Goal: Task Accomplishment & Management: Complete application form

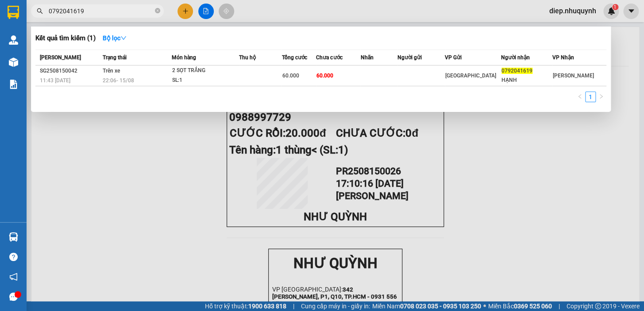
drag, startPoint x: 81, startPoint y: 14, endPoint x: 34, endPoint y: 14, distance: 47.8
click at [34, 14] on span "0792041619" at bounding box center [97, 10] width 133 height 13
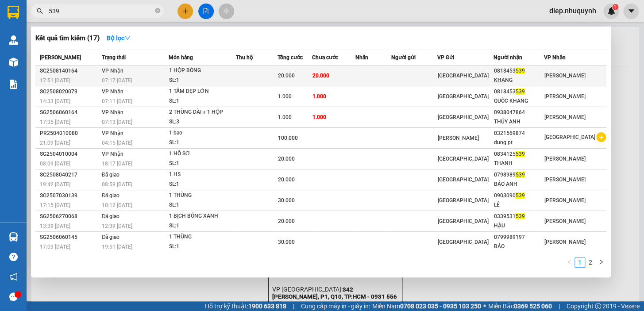
type input "539"
click at [235, 74] on div "1 HỘP BÓNG" at bounding box center [202, 71] width 66 height 10
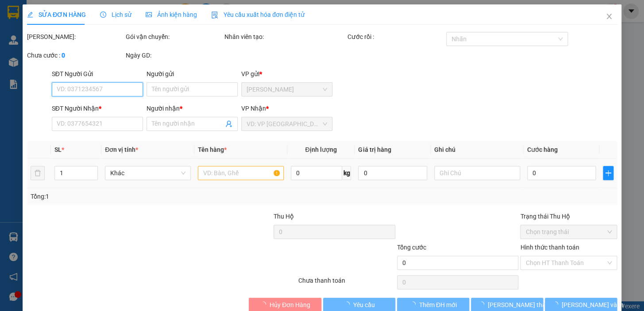
type input "0818453539"
type input "KHANG"
type input "20.000"
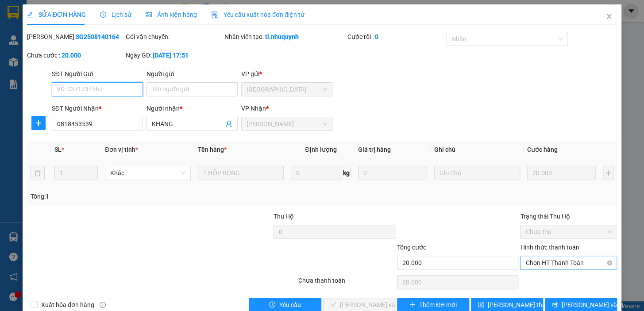
drag, startPoint x: 548, startPoint y: 264, endPoint x: 544, endPoint y: 270, distance: 7.0
click at [548, 263] on span "Chọn HT Thanh Toán" at bounding box center [568, 262] width 86 height 13
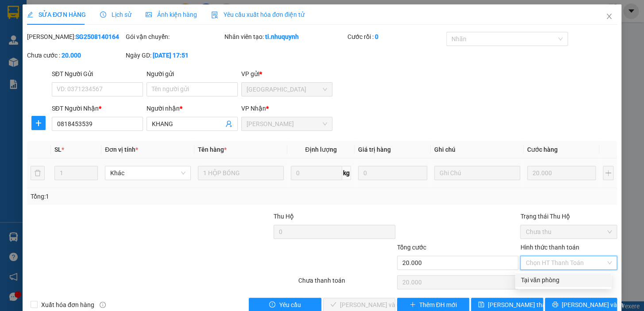
drag, startPoint x: 551, startPoint y: 283, endPoint x: 489, endPoint y: 290, distance: 62.8
click at [549, 283] on div "Tại văn phòng" at bounding box center [562, 280] width 85 height 10
type input "0"
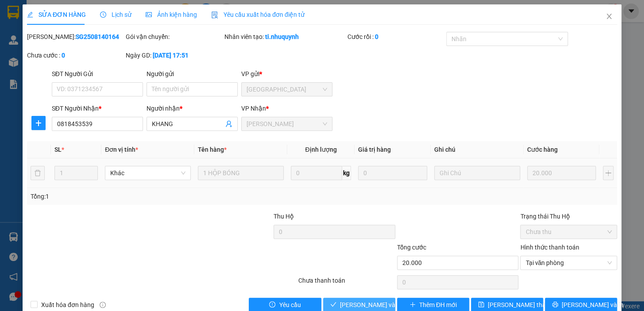
click at [363, 304] on span "[PERSON_NAME] và Giao hàng" at bounding box center [382, 305] width 85 height 10
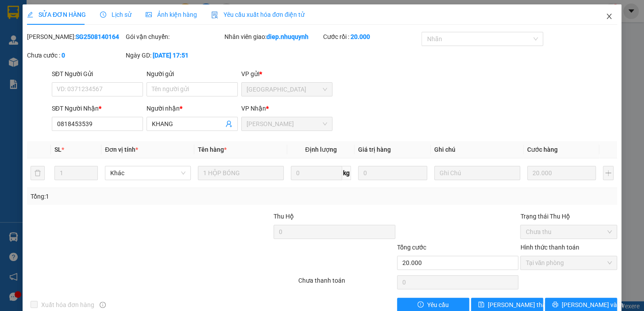
click at [605, 15] on icon "close" at bounding box center [608, 16] width 7 height 7
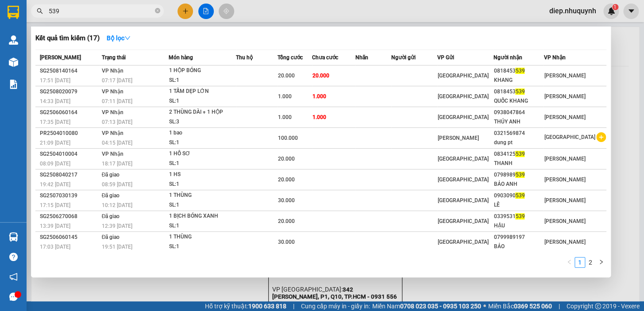
drag, startPoint x: 66, startPoint y: 10, endPoint x: 40, endPoint y: 12, distance: 26.6
click at [40, 12] on div "539" at bounding box center [86, 10] width 173 height 13
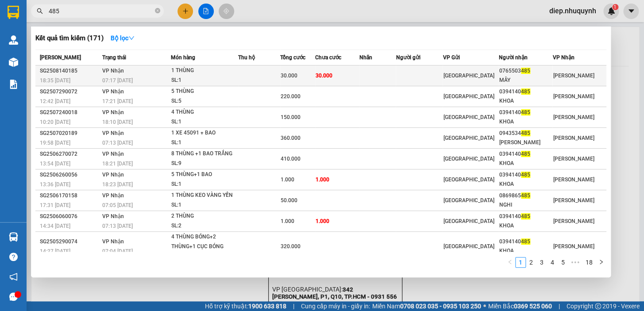
type input "485"
click at [315, 75] on div "30.000" at bounding box center [298, 76] width 34 height 10
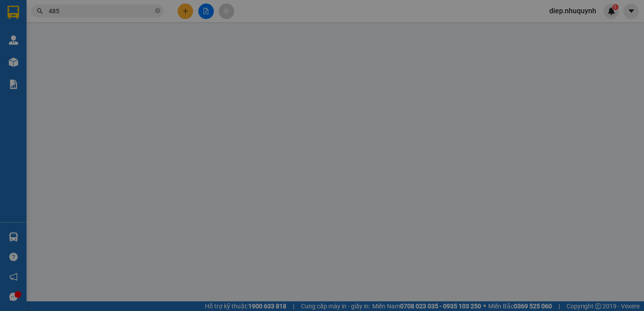
type input "0765503485"
type input "MÂY"
type input "30.000"
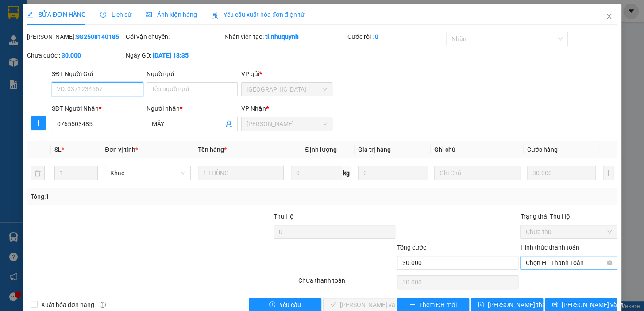
click at [548, 266] on span "Chọn HT Thanh Toán" at bounding box center [568, 262] width 86 height 13
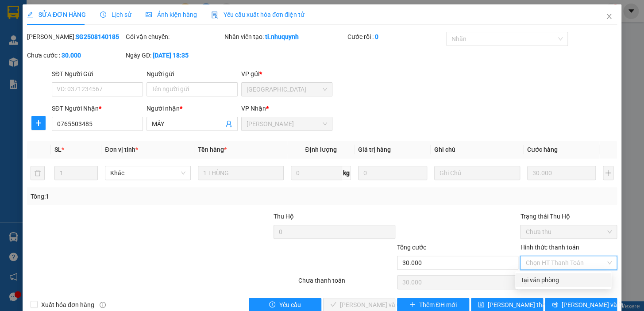
click at [547, 279] on div "Tại văn phòng" at bounding box center [562, 280] width 85 height 10
type input "0"
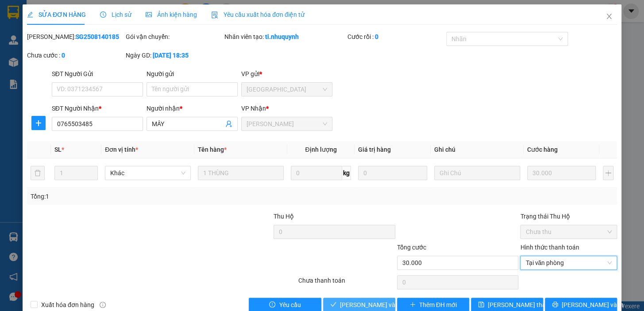
click at [368, 302] on span "[PERSON_NAME] và Giao hàng" at bounding box center [382, 305] width 85 height 10
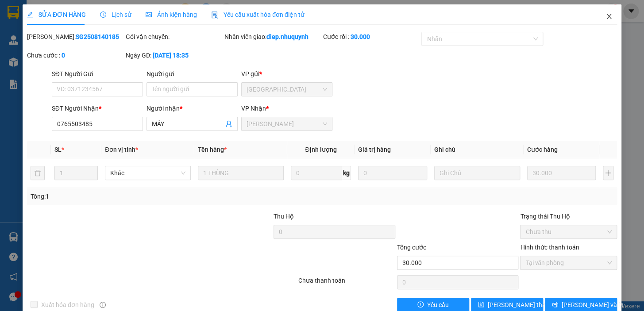
click at [606, 18] on icon "close" at bounding box center [608, 16] width 5 height 5
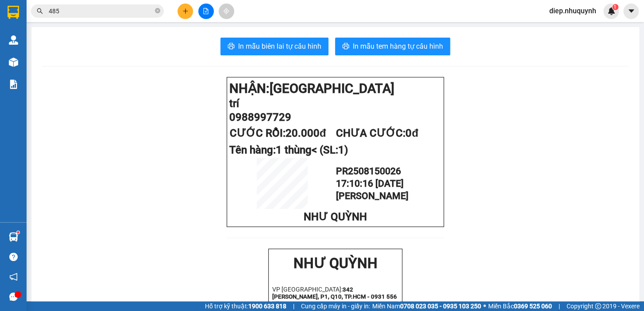
click at [189, 8] on button at bounding box center [184, 11] width 15 height 15
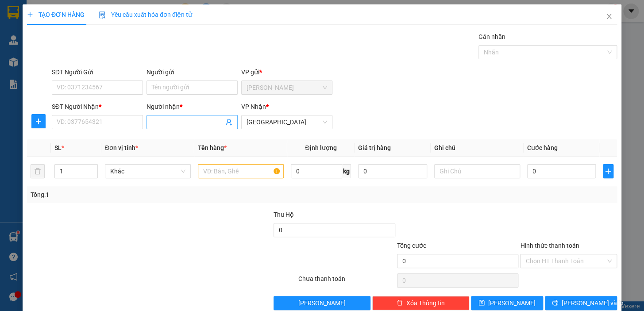
click at [159, 122] on input "Người nhận *" at bounding box center [188, 122] width 72 height 10
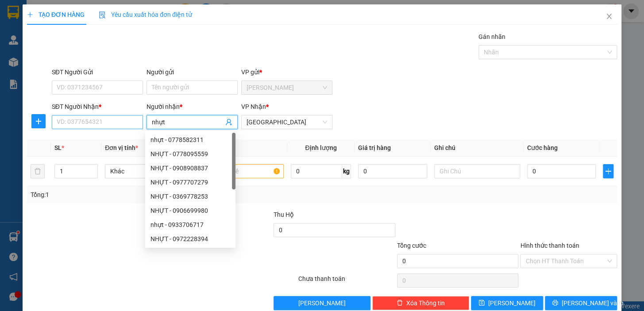
type input "nhựt"
click at [107, 122] on input "SĐT Người Nhận *" at bounding box center [97, 122] width 91 height 14
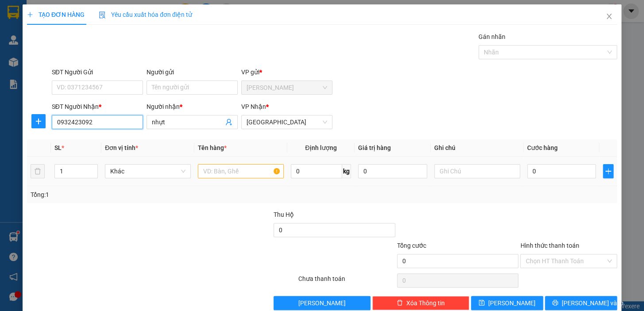
type input "0932423092"
click at [221, 177] on input "text" at bounding box center [241, 171] width 86 height 14
type input "1 kiện xốp trắng"
drag, startPoint x: 556, startPoint y: 163, endPoint x: 557, endPoint y: 170, distance: 7.1
click at [556, 168] on div "0" at bounding box center [561, 171] width 69 height 18
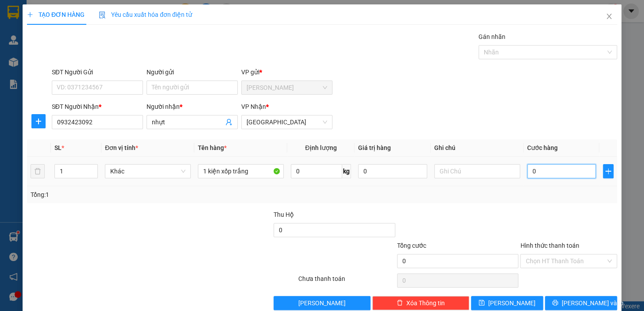
click at [557, 171] on input "0" at bounding box center [561, 171] width 69 height 14
type input "5"
type input "50"
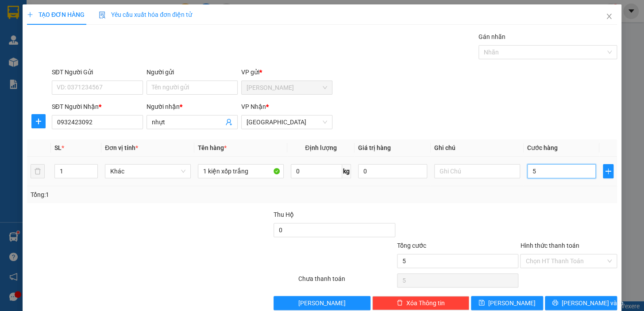
type input "50"
type input "50.000"
click at [553, 261] on input "Hình thức thanh toán" at bounding box center [565, 260] width 80 height 13
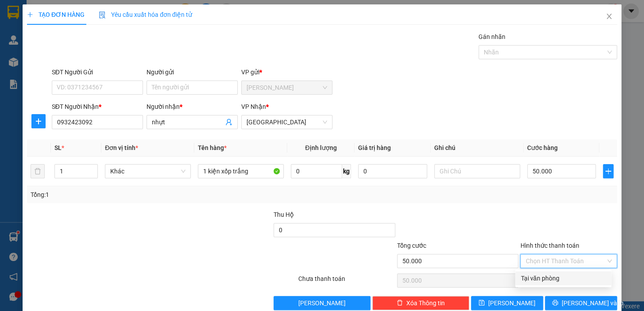
click at [545, 281] on div "Tại văn phòng" at bounding box center [562, 278] width 85 height 10
type input "0"
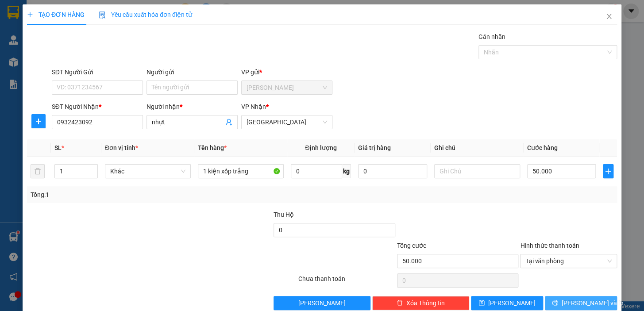
click at [566, 305] on button "[PERSON_NAME] và In" at bounding box center [581, 303] width 72 height 14
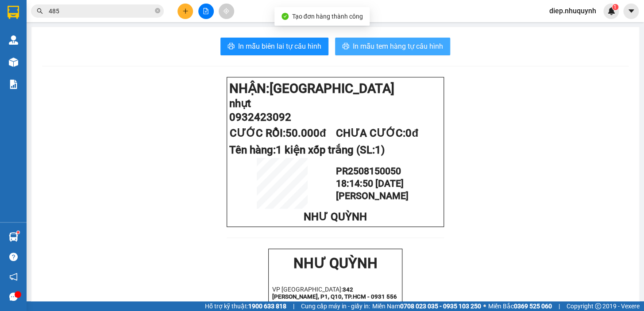
click at [381, 51] on span "In mẫu tem hàng tự cấu hình" at bounding box center [398, 46] width 90 height 11
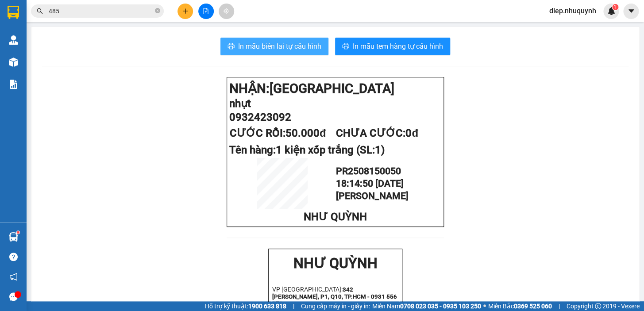
click at [296, 50] on span "In mẫu biên lai tự cấu hình" at bounding box center [279, 46] width 83 height 11
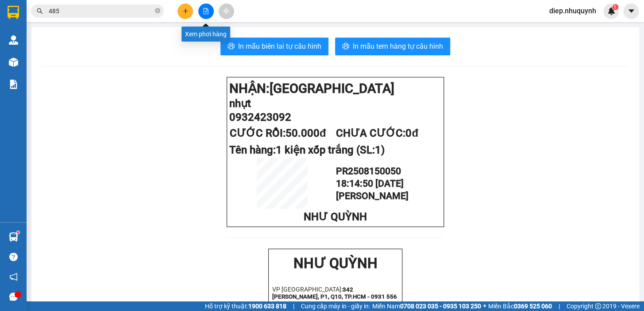
click at [184, 10] on icon "plus" at bounding box center [185, 11] width 6 height 6
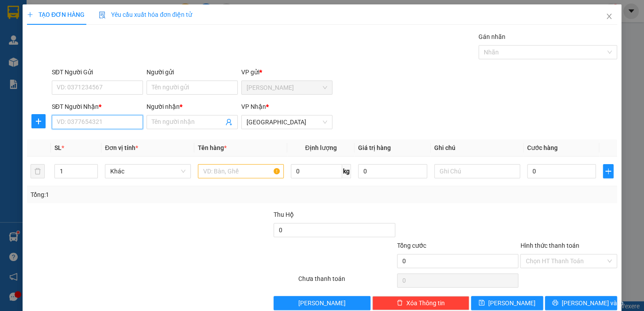
click at [106, 122] on input "SĐT Người Nhận *" at bounding box center [97, 122] width 91 height 14
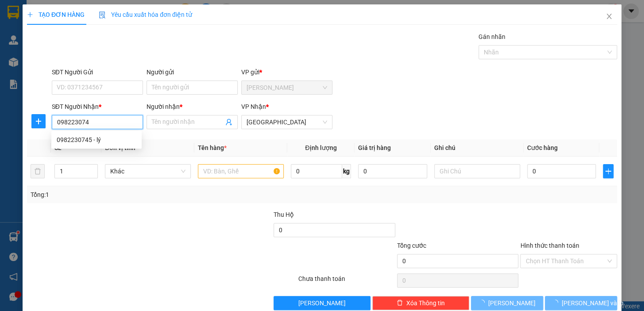
type input "0982230745"
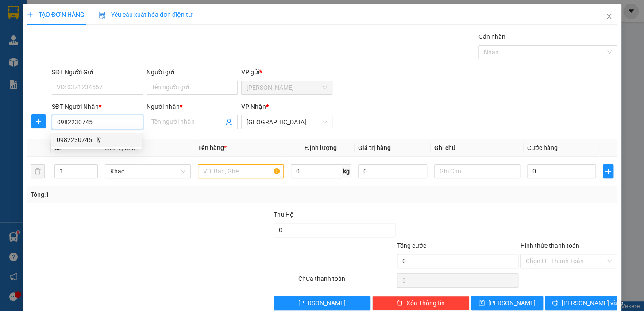
click at [125, 139] on div "0982230745 - lý" at bounding box center [97, 140] width 80 height 10
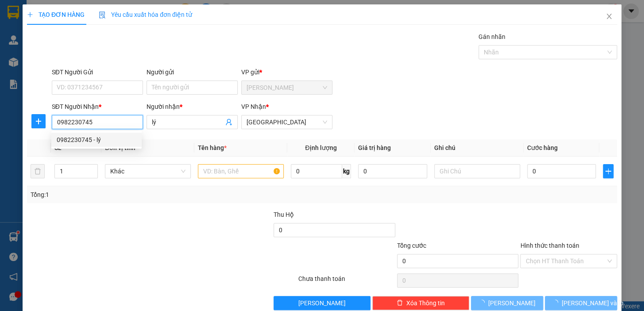
type input "lý"
type input "20.000"
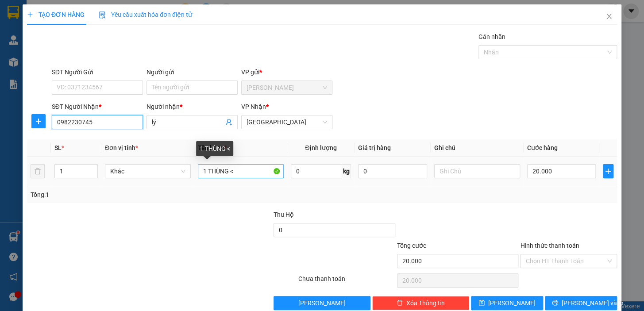
type input "0982230745"
drag, startPoint x: 243, startPoint y: 176, endPoint x: 250, endPoint y: 176, distance: 6.2
click at [253, 176] on input "1 THÙNG <" at bounding box center [241, 171] width 86 height 14
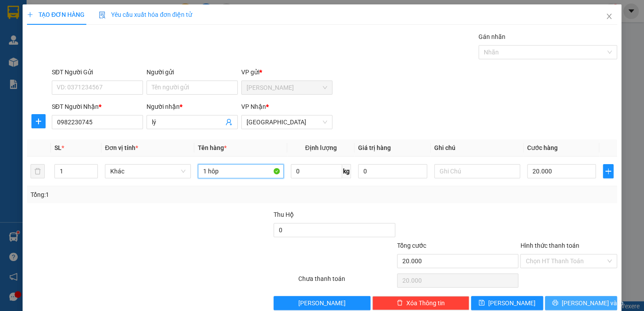
type input "1 hôp"
click at [578, 300] on span "[PERSON_NAME] và In" at bounding box center [593, 303] width 62 height 10
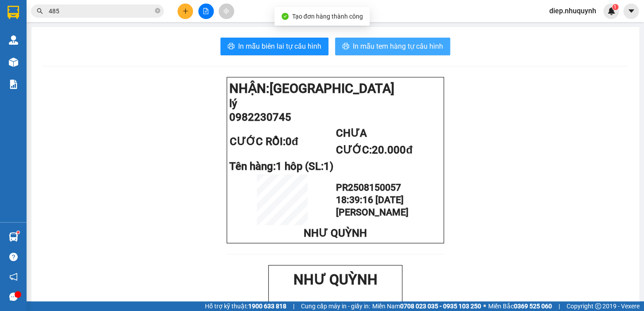
click at [381, 50] on span "In mẫu tem hàng tự cấu hình" at bounding box center [398, 46] width 90 height 11
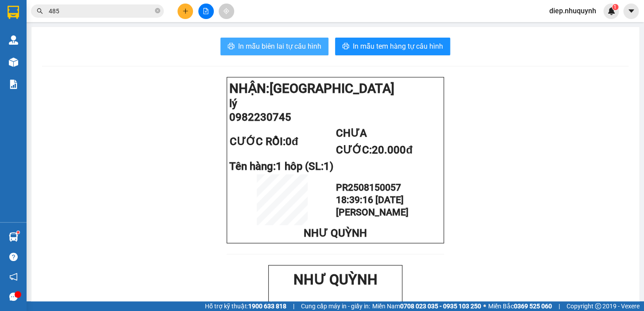
click at [266, 54] on button "In mẫu biên lai tự cấu hình" at bounding box center [274, 47] width 108 height 18
click at [181, 15] on button at bounding box center [184, 11] width 15 height 15
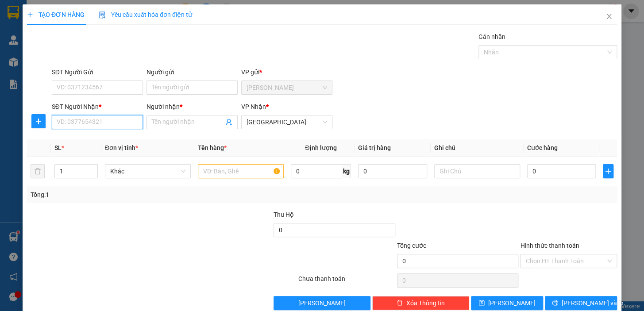
click at [97, 125] on input "SĐT Người Nhận *" at bounding box center [97, 122] width 91 height 14
type input "0000000885"
click at [97, 140] on div "0000000885 - [PERSON_NAME]" at bounding box center [100, 140] width 87 height 10
type input "[PERSON_NAME]"
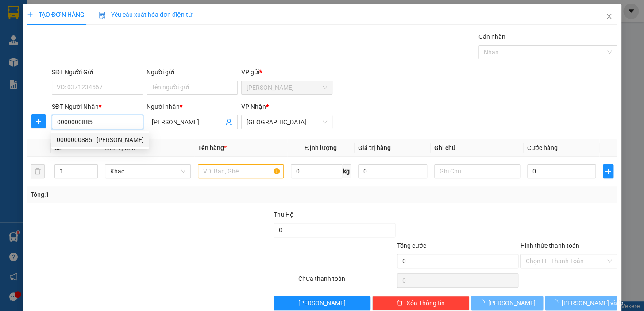
type input "20.000"
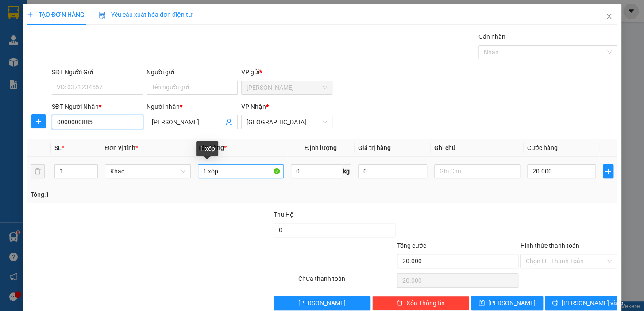
type input "0000000885"
drag, startPoint x: 205, startPoint y: 173, endPoint x: 223, endPoint y: 174, distance: 17.8
click at [224, 174] on input "1 xốp" at bounding box center [241, 171] width 86 height 14
type input "1hộp"
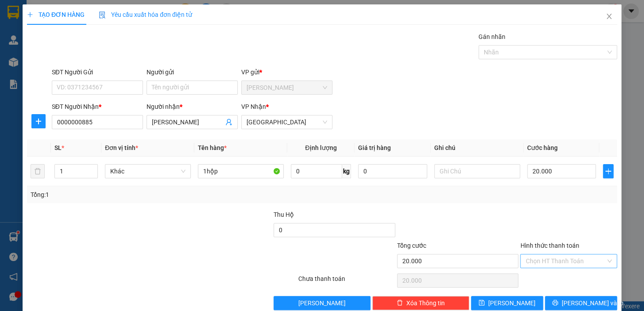
click at [566, 261] on input "Hình thức thanh toán" at bounding box center [565, 260] width 80 height 13
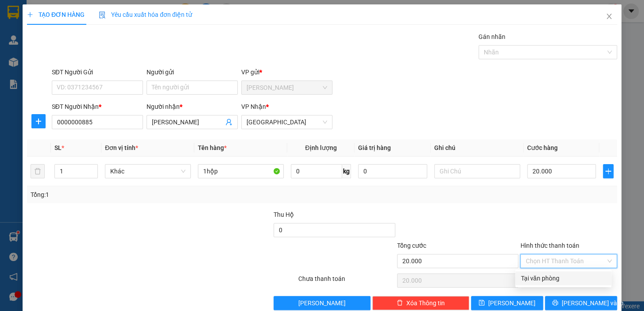
click at [566, 280] on div "Tại văn phòng" at bounding box center [562, 278] width 85 height 10
type input "0"
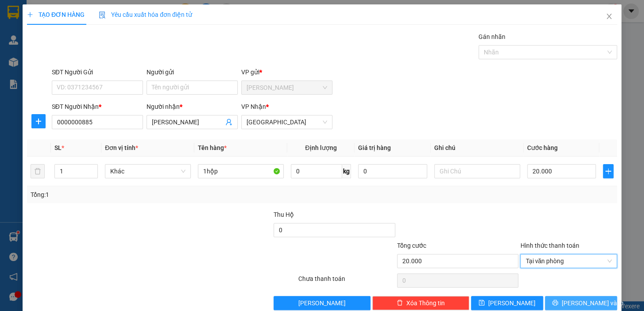
drag, startPoint x: 579, startPoint y: 300, endPoint x: 553, endPoint y: 284, distance: 30.6
click at [579, 300] on span "[PERSON_NAME] và In" at bounding box center [593, 303] width 62 height 10
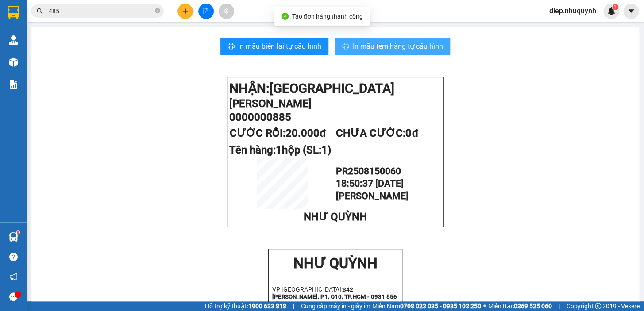
click at [354, 42] on span "In mẫu tem hàng tự cấu hình" at bounding box center [398, 46] width 90 height 11
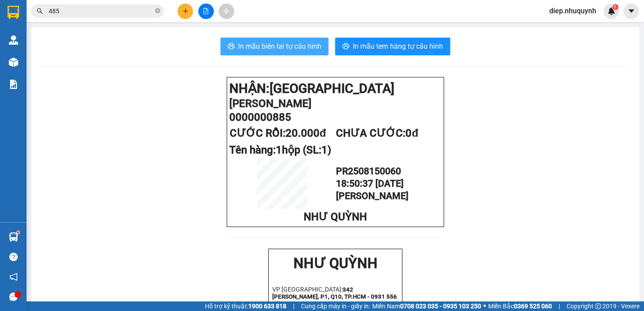
click at [247, 41] on span "In mẫu biên lai tự cấu hình" at bounding box center [279, 46] width 83 height 11
click at [284, 52] on button "In mẫu biên lai tự cấu hình" at bounding box center [274, 47] width 108 height 18
click at [181, 14] on button at bounding box center [184, 11] width 15 height 15
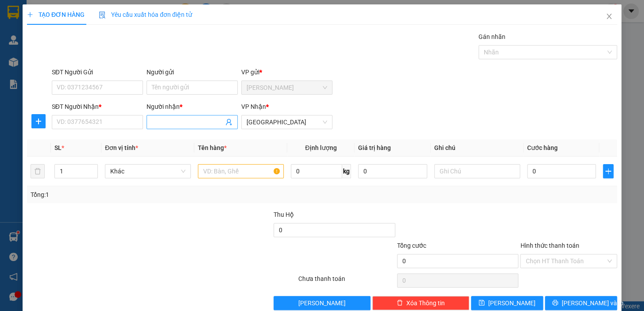
click at [180, 121] on input "Người nhận *" at bounding box center [188, 122] width 72 height 10
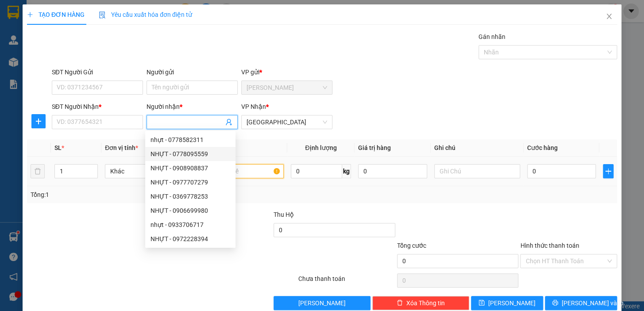
click at [256, 173] on input "text" at bounding box center [241, 171] width 86 height 14
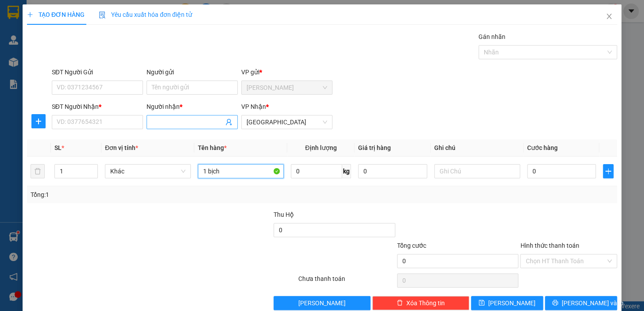
type input "1 bịch"
click at [173, 123] on input "Người nhận *" at bounding box center [188, 122] width 72 height 10
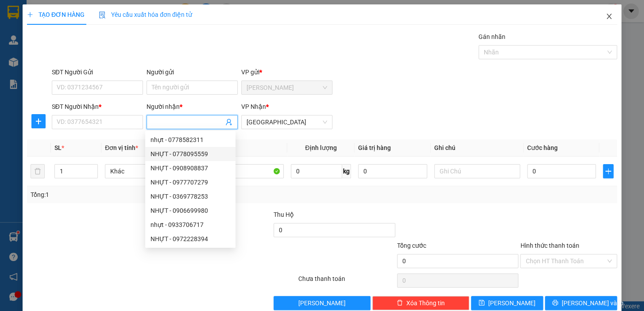
click at [605, 14] on icon "close" at bounding box center [608, 16] width 7 height 7
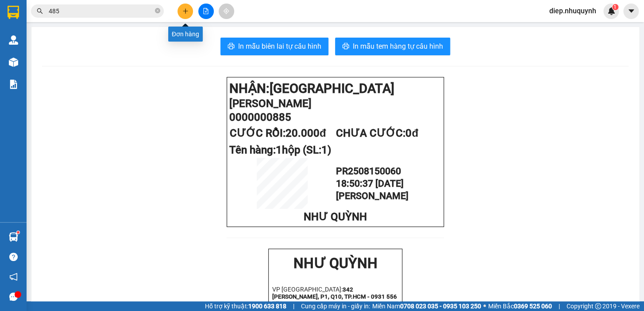
click at [183, 9] on icon "plus" at bounding box center [185, 11] width 6 height 6
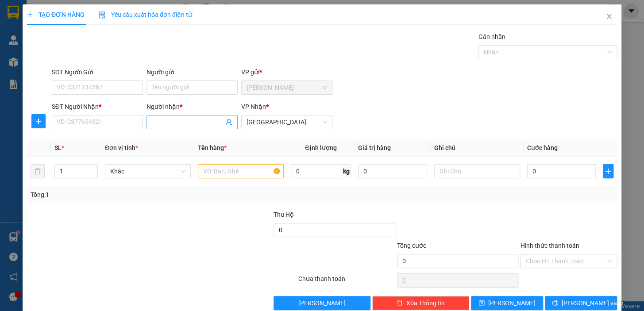
click at [158, 123] on input "Người nhận *" at bounding box center [188, 122] width 72 height 10
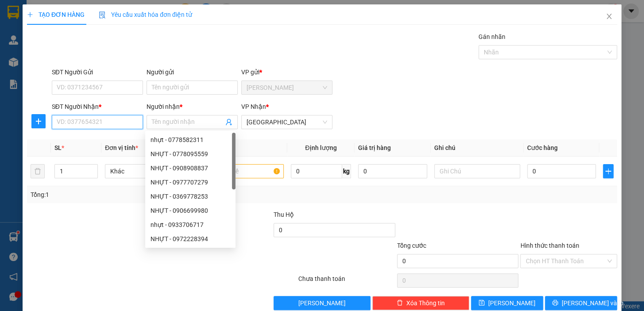
click at [104, 121] on input "SĐT Người Nhận *" at bounding box center [97, 122] width 91 height 14
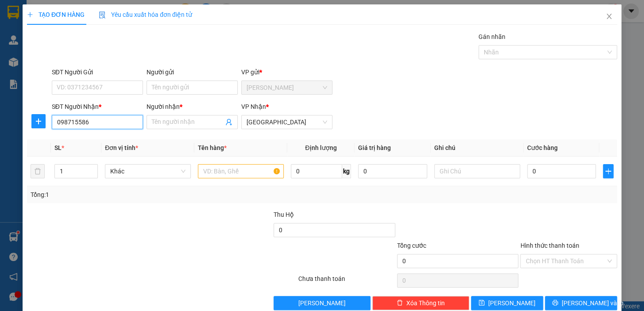
type input "0987155868"
click at [100, 141] on div "0987155868 - lab [PERSON_NAME]" at bounding box center [105, 140] width 97 height 10
type input "lab [PERSON_NAME]"
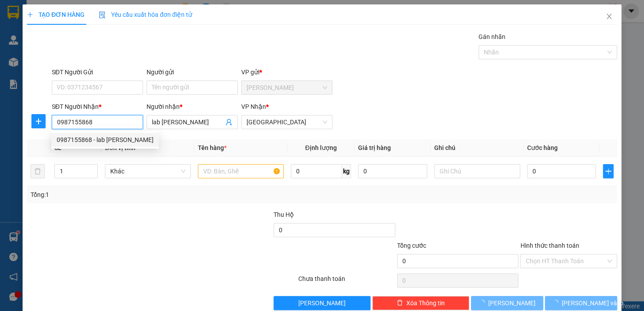
type input "20.000"
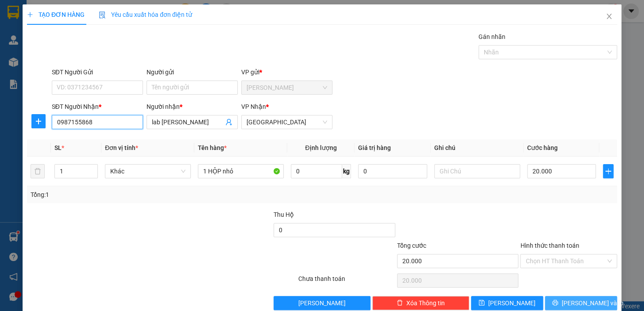
type input "0987155868"
click at [573, 303] on span "[PERSON_NAME] và In" at bounding box center [593, 303] width 62 height 10
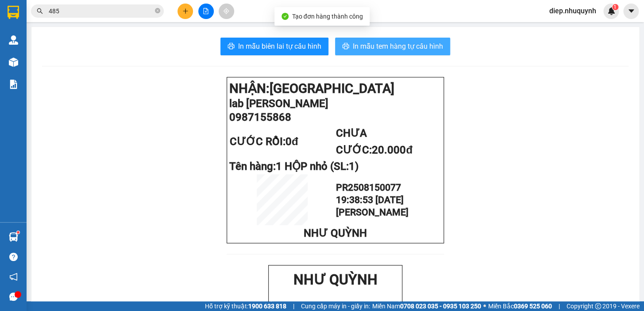
click at [367, 51] on span "In mẫu tem hàng tự cấu hình" at bounding box center [398, 46] width 90 height 11
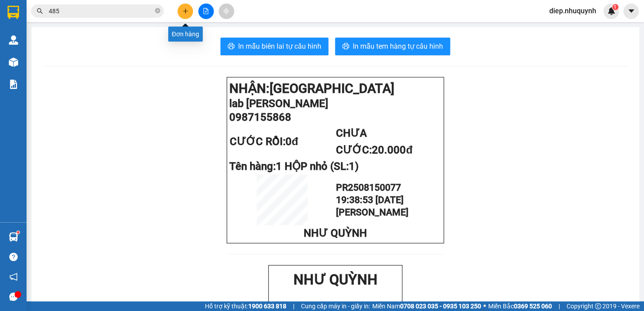
click at [182, 14] on icon "plus" at bounding box center [185, 11] width 6 height 6
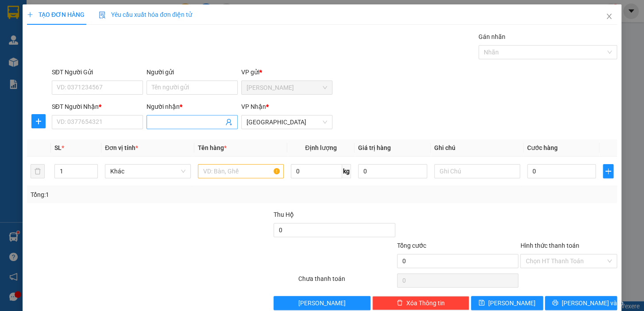
click at [193, 123] on input "Người nhận *" at bounding box center [188, 122] width 72 height 10
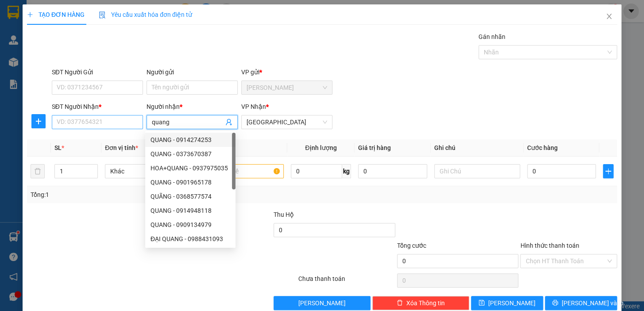
type input "quang"
click at [76, 123] on input "SĐT Người Nhận *" at bounding box center [97, 122] width 91 height 14
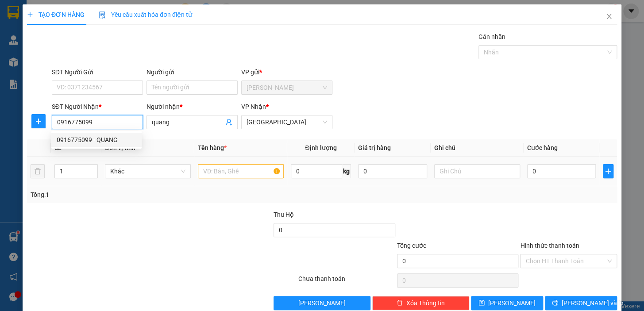
type input "0916775099"
click at [226, 173] on input "text" at bounding box center [241, 171] width 86 height 14
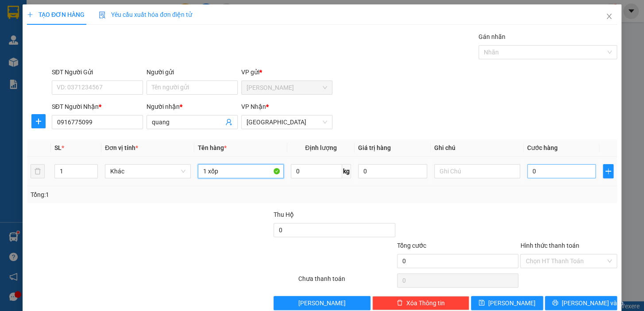
type input "1 xốp"
click at [545, 168] on input "0" at bounding box center [561, 171] width 69 height 14
type input "4"
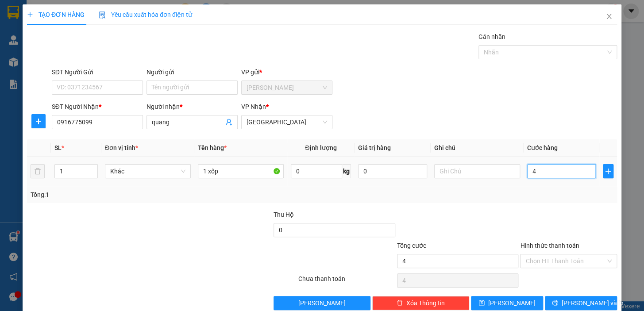
type input "40"
type input "40.000"
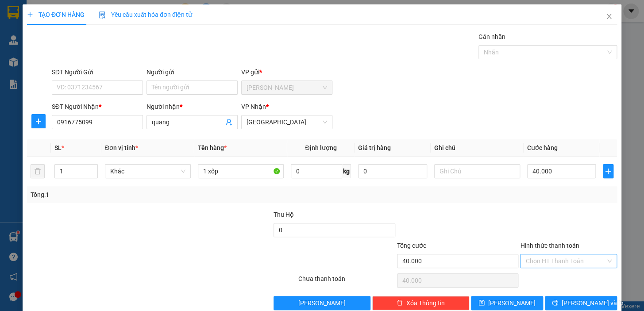
click at [541, 261] on input "Hình thức thanh toán" at bounding box center [565, 260] width 80 height 13
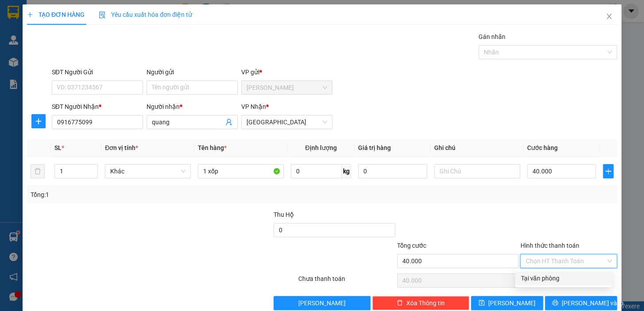
click at [535, 278] on div "Tại văn phòng" at bounding box center [562, 278] width 85 height 10
type input "0"
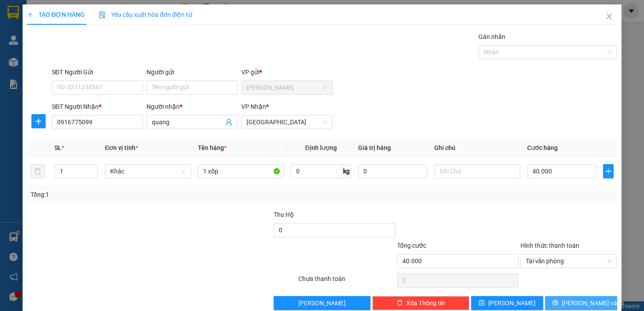
click at [567, 299] on button "[PERSON_NAME] và In" at bounding box center [581, 303] width 72 height 14
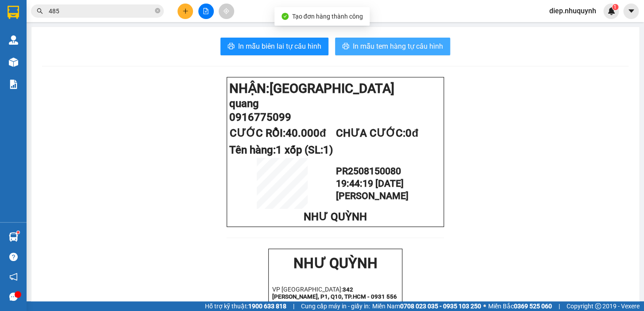
click at [373, 46] on span "In mẫu tem hàng tự cấu hình" at bounding box center [398, 46] width 90 height 11
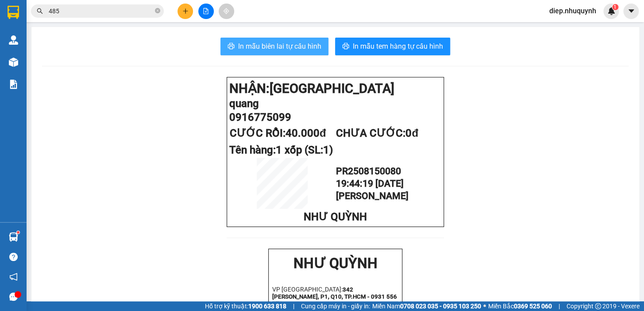
drag, startPoint x: 270, startPoint y: 46, endPoint x: 289, endPoint y: 91, distance: 48.8
click at [269, 46] on span "In mẫu biên lai tự cấu hình" at bounding box center [279, 46] width 83 height 11
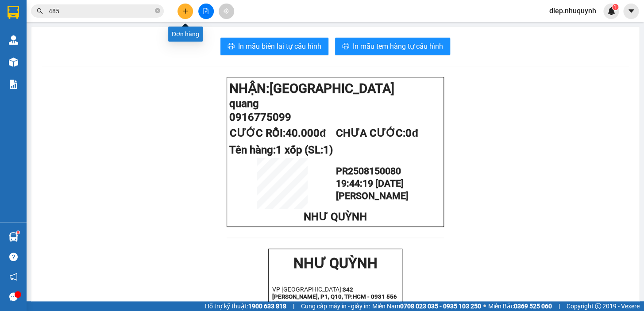
click at [190, 9] on button at bounding box center [184, 11] width 15 height 15
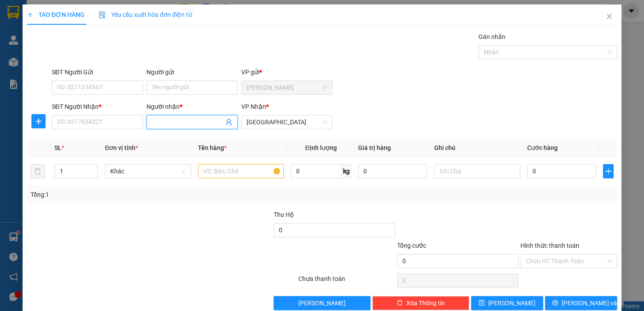
click at [181, 124] on input "Người nhận *" at bounding box center [188, 122] width 72 height 10
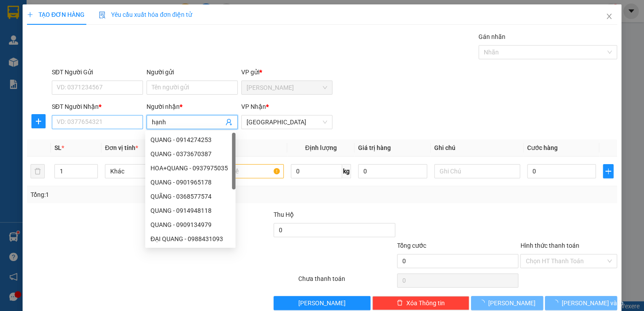
type input "hạnh"
click at [113, 122] on input "SĐT Người Nhận *" at bounding box center [97, 122] width 91 height 14
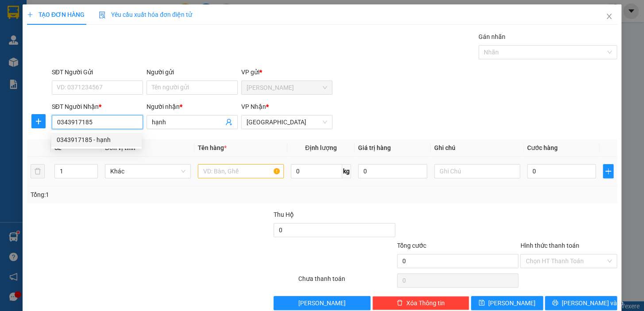
type input "0343917185"
click at [225, 169] on input "text" at bounding box center [241, 171] width 86 height 14
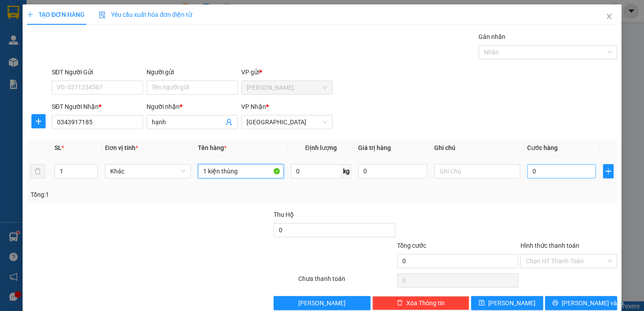
type input "1 kiện thùng"
click at [541, 169] on input "0" at bounding box center [561, 171] width 69 height 14
type input "4"
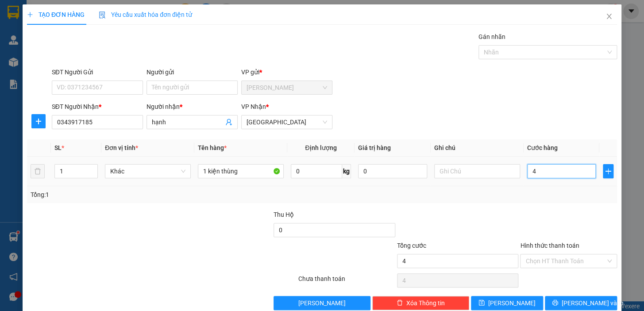
type input "40"
type input "40.000"
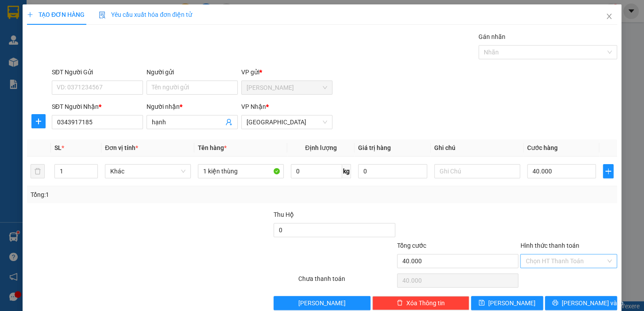
click at [556, 263] on input "Hình thức thanh toán" at bounding box center [565, 260] width 80 height 13
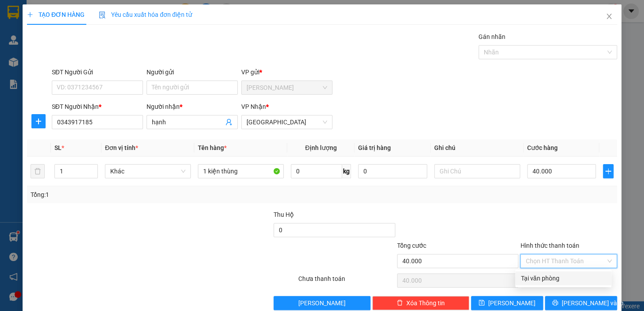
click at [551, 275] on div "Tại văn phòng" at bounding box center [562, 278] width 85 height 10
type input "0"
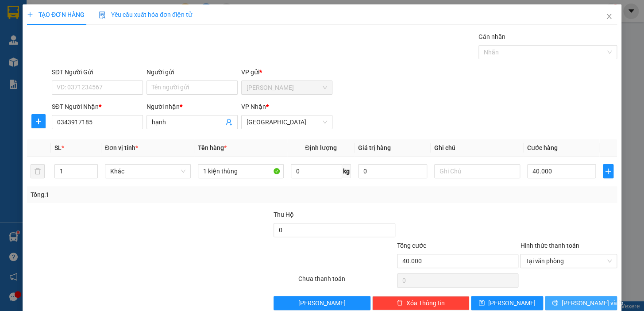
drag, startPoint x: 566, startPoint y: 300, endPoint x: 549, endPoint y: 292, distance: 19.0
click at [566, 300] on button "[PERSON_NAME] và In" at bounding box center [581, 303] width 72 height 14
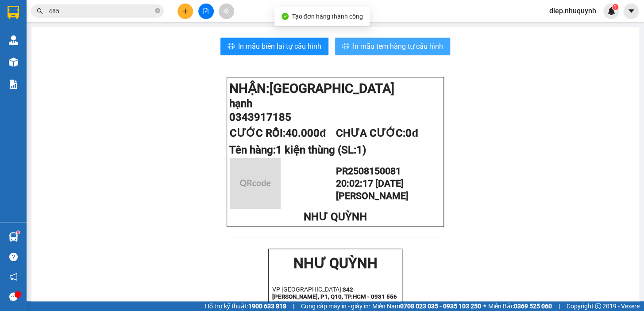
click at [366, 47] on span "In mẫu tem hàng tự cấu hình" at bounding box center [398, 46] width 90 height 11
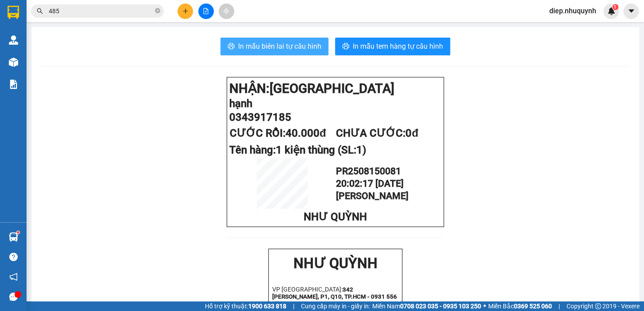
click at [282, 45] on span "In mẫu biên lai tự cấu hình" at bounding box center [279, 46] width 83 height 11
click at [186, 12] on icon "plus" at bounding box center [185, 11] width 6 height 6
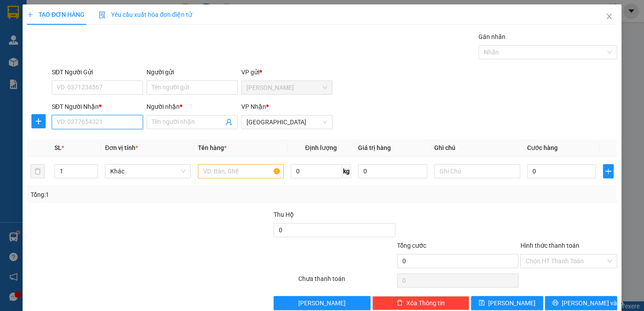
click at [126, 128] on input "SĐT Người Nhận *" at bounding box center [97, 122] width 91 height 14
type input "00000000500"
click at [108, 141] on div "00000000500 - sơn" at bounding box center [97, 140] width 80 height 10
type input "sơn"
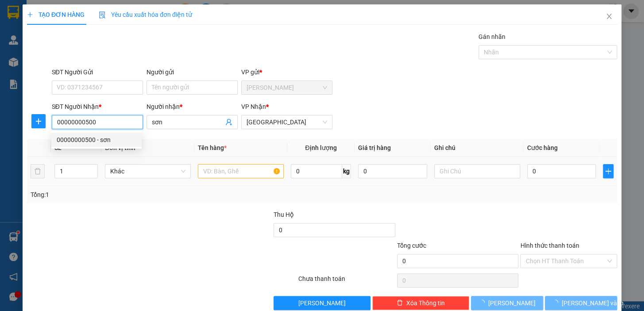
type input "20.000"
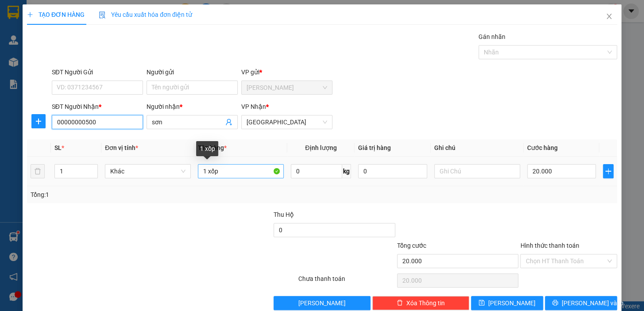
type input "00000000500"
drag, startPoint x: 206, startPoint y: 170, endPoint x: 242, endPoint y: 175, distance: 36.2
click at [242, 175] on input "1 xốp" at bounding box center [241, 171] width 86 height 14
type input "1 bịch <"
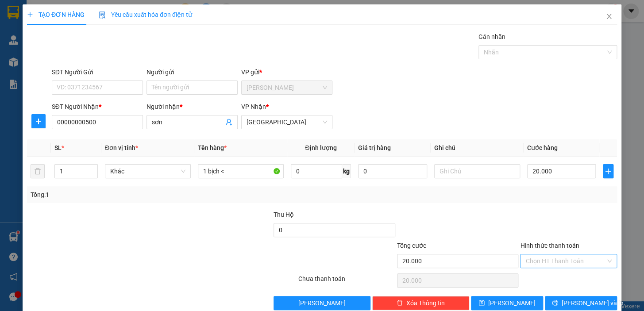
drag, startPoint x: 556, startPoint y: 256, endPoint x: 552, endPoint y: 267, distance: 12.3
click at [556, 257] on input "Hình thức thanh toán" at bounding box center [565, 260] width 80 height 13
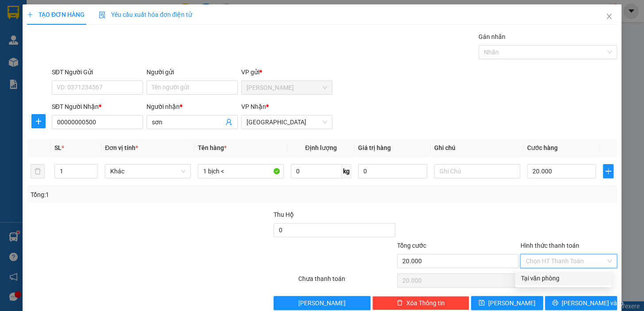
click at [553, 275] on div "Tại văn phòng" at bounding box center [562, 278] width 85 height 10
type input "0"
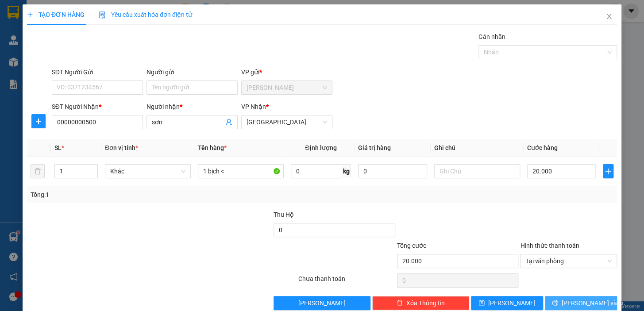
click at [562, 297] on button "[PERSON_NAME] và In" at bounding box center [581, 303] width 72 height 14
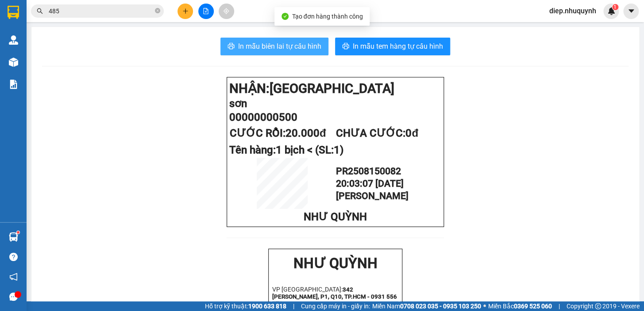
click at [251, 49] on span "In mẫu biên lai tự cấu hình" at bounding box center [279, 46] width 83 height 11
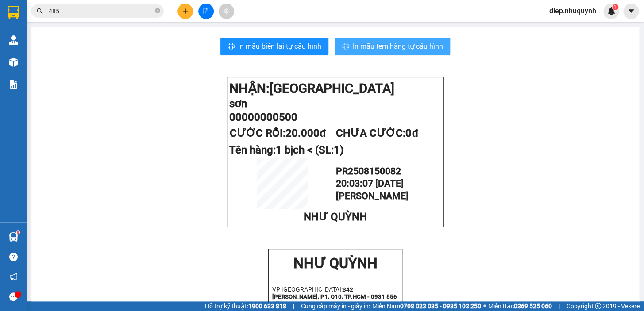
click at [381, 44] on span "In mẫu tem hàng tự cấu hình" at bounding box center [398, 46] width 90 height 11
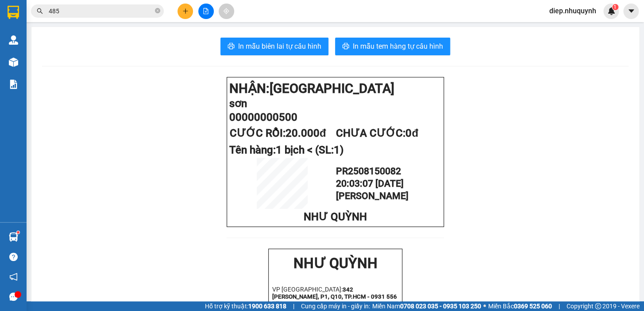
click at [77, 13] on input "485" at bounding box center [101, 11] width 104 height 10
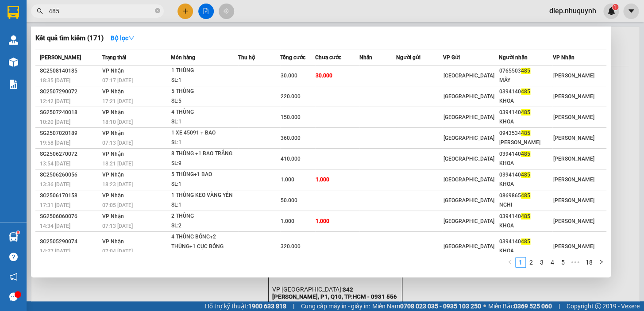
drag, startPoint x: 74, startPoint y: 12, endPoint x: 49, endPoint y: 12, distance: 25.2
click at [49, 12] on input "485" at bounding box center [101, 11] width 104 height 10
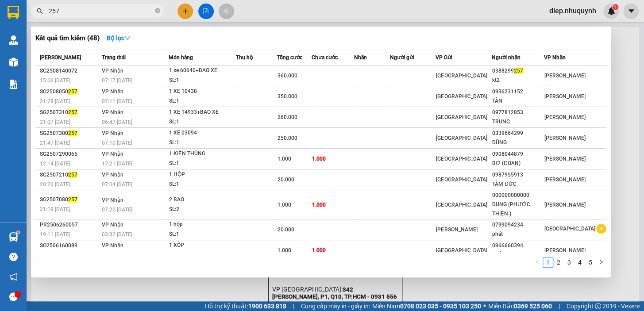
type input "257"
click at [181, 12] on div at bounding box center [322, 155] width 644 height 311
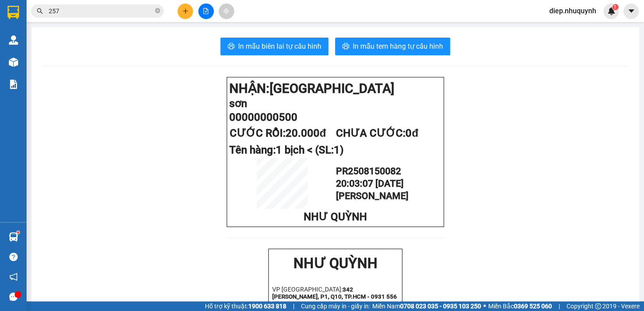
click at [181, 16] on button at bounding box center [184, 11] width 15 height 15
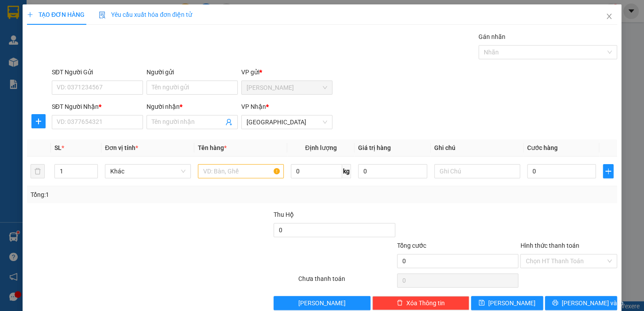
click at [185, 114] on div "Người nhận *" at bounding box center [191, 108] width 91 height 13
click at [225, 172] on input "text" at bounding box center [241, 171] width 86 height 14
click at [163, 122] on input "Người nhận *" at bounding box center [188, 122] width 72 height 10
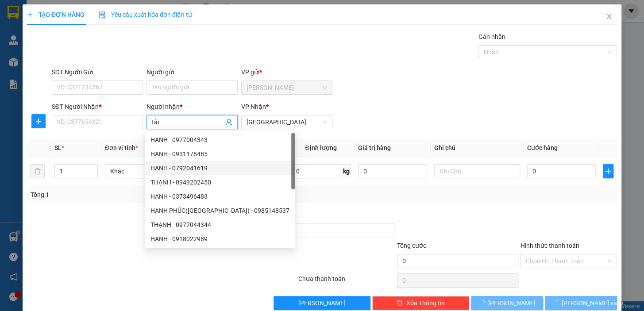
type input "tài"
click at [314, 202] on div "Tổng: 1" at bounding box center [322, 194] width 590 height 17
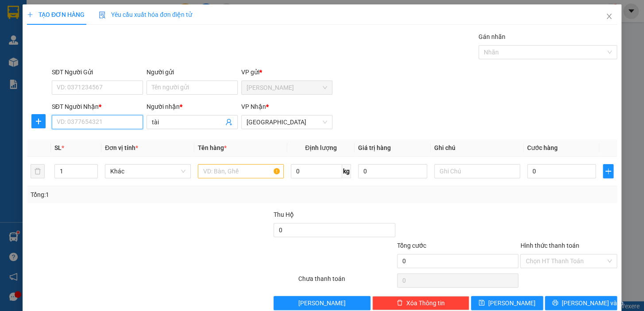
click at [87, 123] on input "SĐT Người Nhận *" at bounding box center [97, 122] width 91 height 14
type input "0776673766"
click at [228, 173] on input "text" at bounding box center [241, 171] width 86 height 14
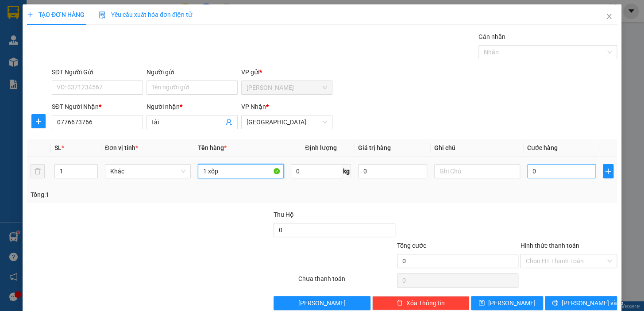
type input "1 xốp"
click at [544, 169] on input "0" at bounding box center [561, 171] width 69 height 14
type input "4"
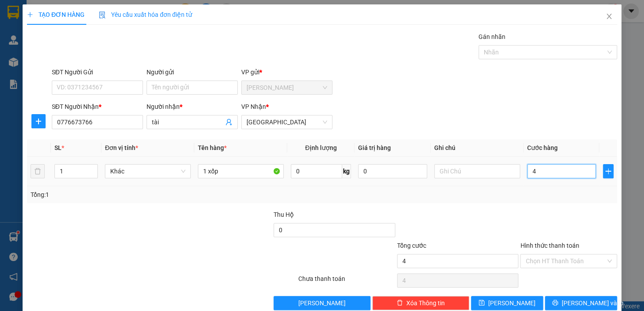
type input "40"
type input "40.000"
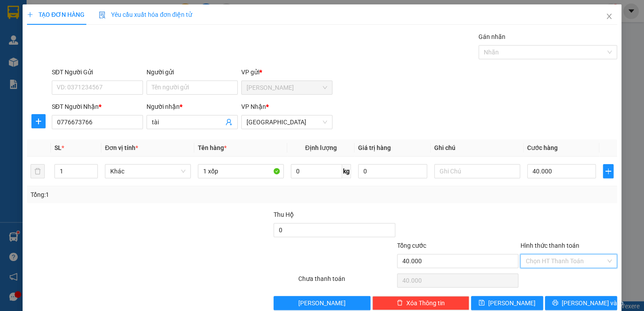
click at [531, 264] on input "Hình thức thanh toán" at bounding box center [565, 260] width 80 height 13
click at [528, 278] on div "Tại văn phòng" at bounding box center [562, 278] width 85 height 10
type input "0"
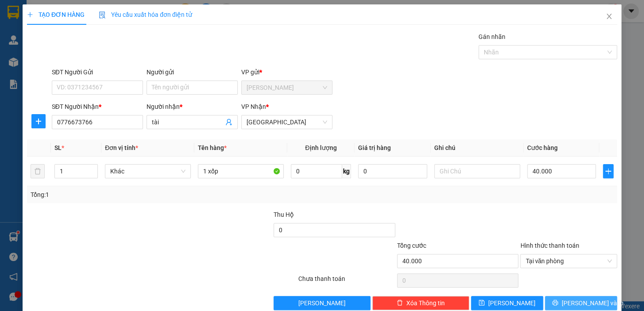
click at [576, 303] on span "[PERSON_NAME] và In" at bounding box center [593, 303] width 62 height 10
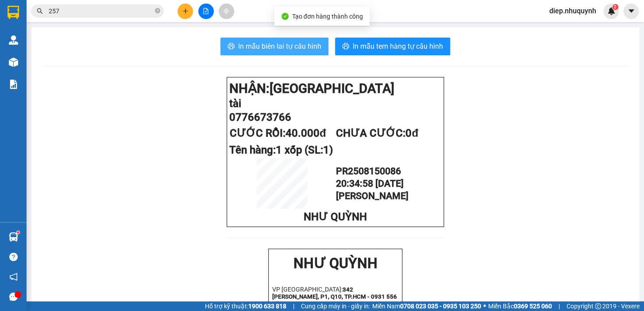
click at [295, 47] on span "In mẫu biên lai tự cấu hình" at bounding box center [279, 46] width 83 height 11
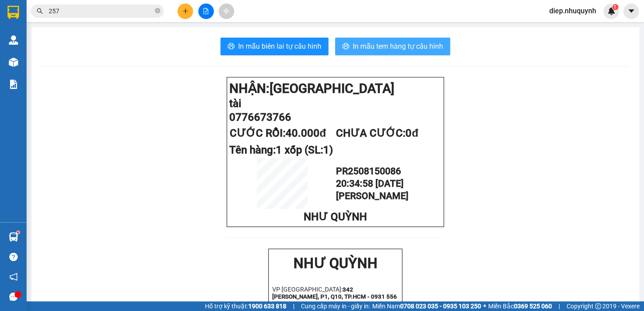
click at [389, 46] on span "In mẫu tem hàng tự cấu hình" at bounding box center [398, 46] width 90 height 11
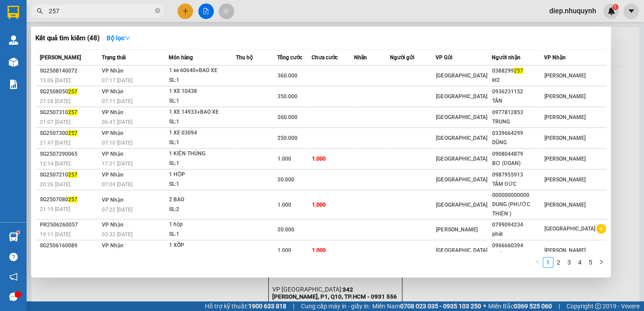
drag, startPoint x: 69, startPoint y: 12, endPoint x: 53, endPoint y: 13, distance: 15.9
click at [53, 12] on input "257" at bounding box center [101, 11] width 104 height 10
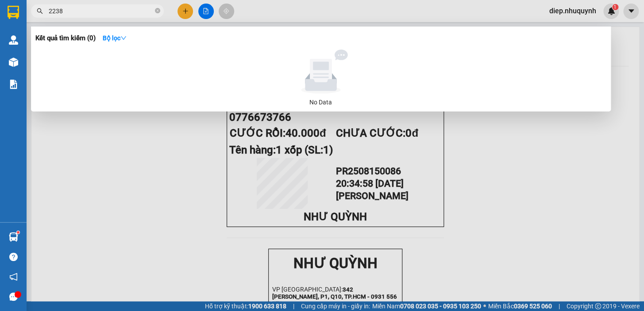
drag, startPoint x: 52, startPoint y: 10, endPoint x: 40, endPoint y: 9, distance: 12.4
click at [40, 9] on div "2238" at bounding box center [86, 10] width 173 height 13
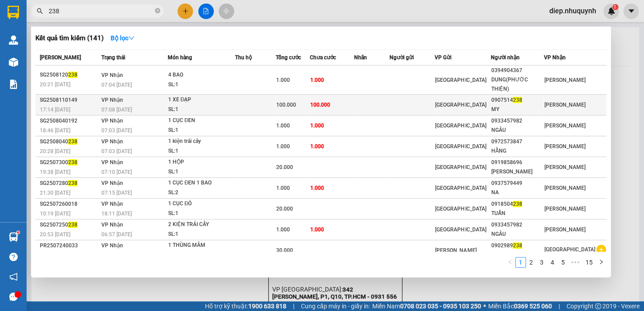
type input "238"
click at [351, 108] on td "100.000" at bounding box center [332, 105] width 44 height 21
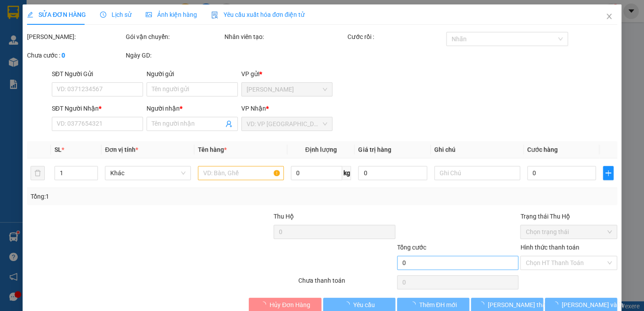
type input "0907514238"
type input "MY"
type input "100.000"
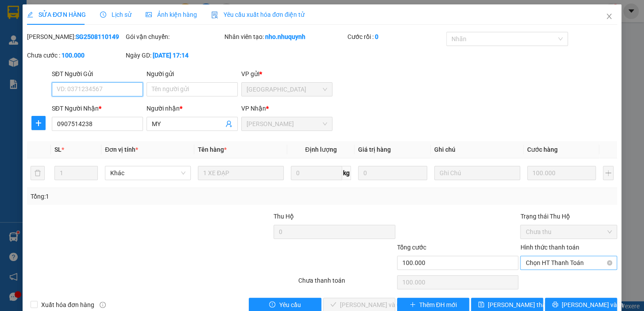
click at [542, 266] on span "Chọn HT Thanh Toán" at bounding box center [568, 262] width 86 height 13
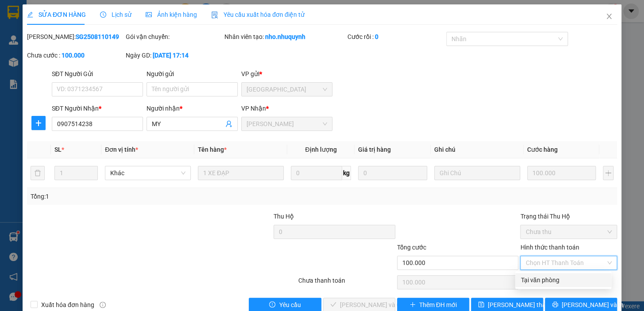
drag, startPoint x: 546, startPoint y: 281, endPoint x: 516, endPoint y: 288, distance: 31.3
click at [545, 280] on div "Tại văn phòng" at bounding box center [562, 280] width 85 height 10
type input "0"
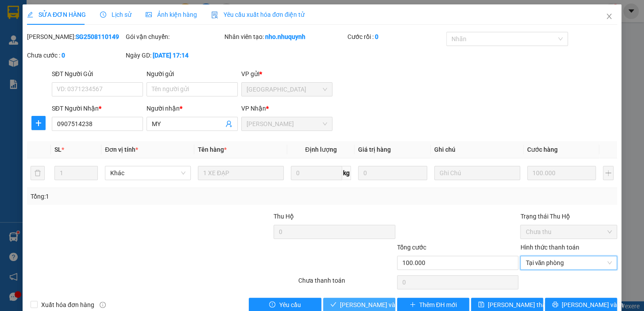
click at [374, 305] on span "[PERSON_NAME] và Giao hàng" at bounding box center [382, 305] width 85 height 10
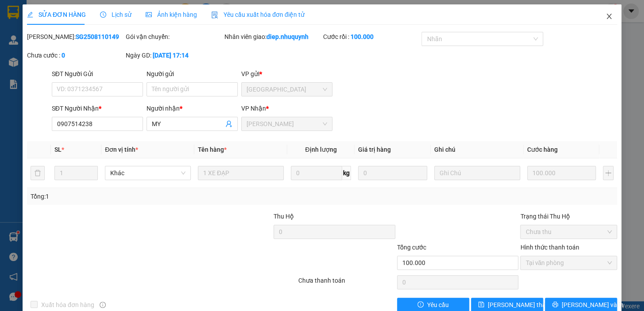
click at [606, 18] on icon "close" at bounding box center [608, 16] width 5 height 5
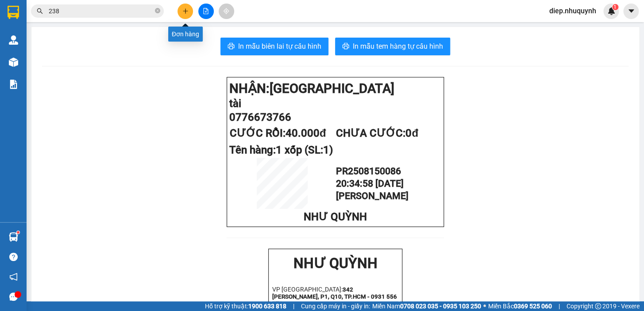
click at [181, 11] on button at bounding box center [184, 11] width 15 height 15
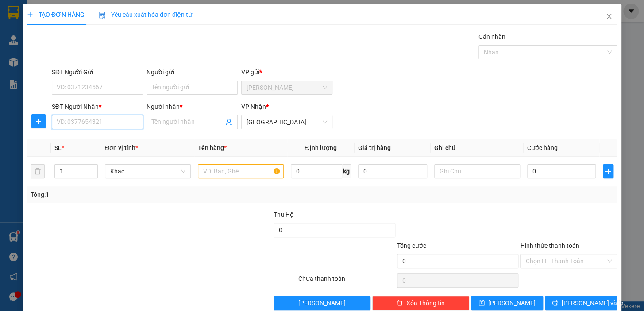
click at [112, 123] on input "SĐT Người Nhận *" at bounding box center [97, 122] width 91 height 14
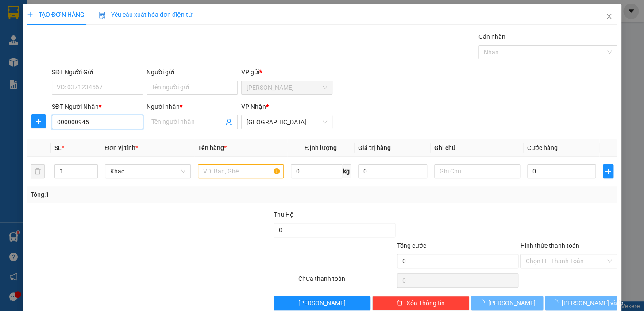
click at [68, 122] on input "000000945" at bounding box center [97, 122] width 91 height 14
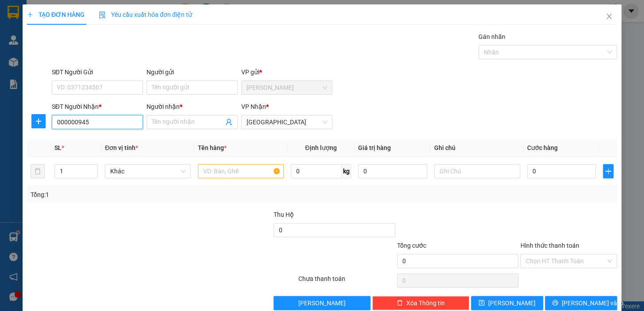
type input "0000000945"
click at [103, 138] on div "0000000945 - quốc" at bounding box center [97, 140] width 80 height 10
type input "quốc"
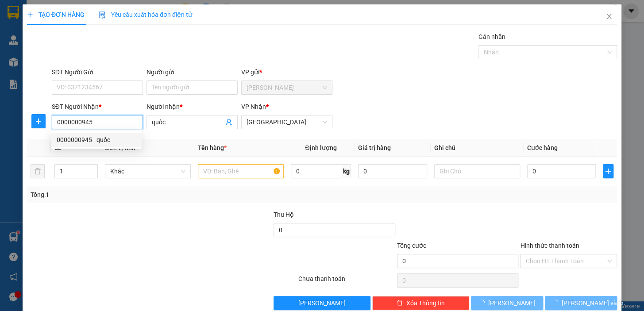
type input "20.000"
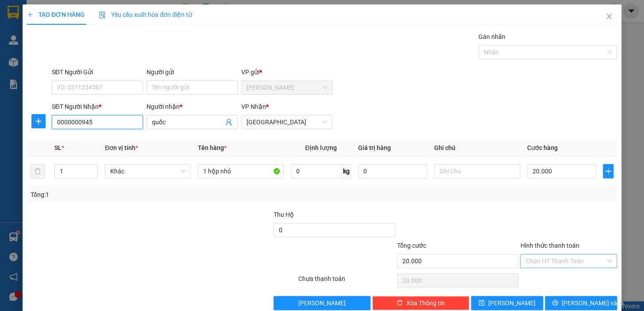
type input "0000000945"
click at [566, 258] on input "Hình thức thanh toán" at bounding box center [565, 260] width 80 height 13
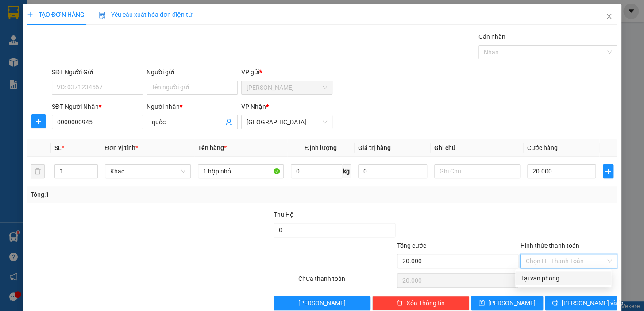
click at [553, 276] on div "Tại văn phòng" at bounding box center [562, 278] width 85 height 10
type input "0"
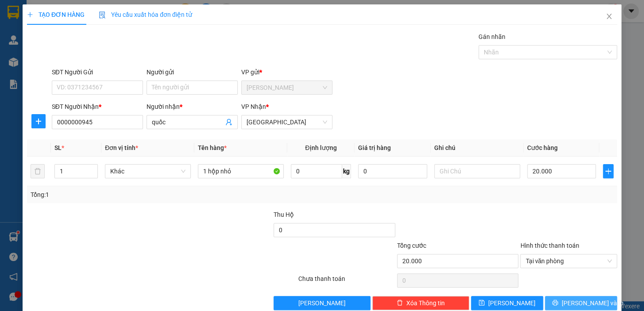
drag, startPoint x: 571, startPoint y: 302, endPoint x: 562, endPoint y: 300, distance: 9.9
click at [571, 302] on span "[PERSON_NAME] và In" at bounding box center [593, 303] width 62 height 10
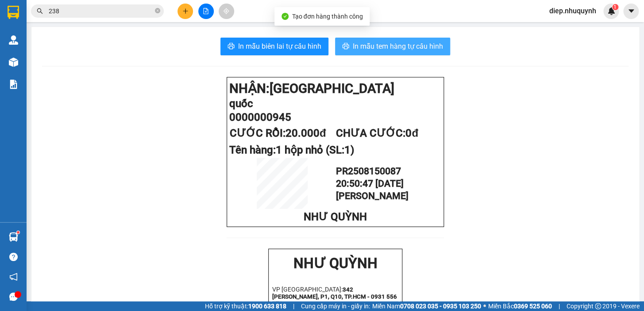
click at [363, 50] on span "In mẫu tem hàng tự cấu hình" at bounding box center [398, 46] width 90 height 11
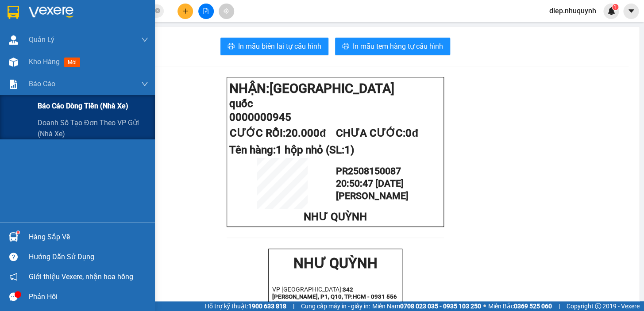
click at [73, 104] on span "Báo cáo dòng tiền (nhà xe)" at bounding box center [83, 105] width 91 height 11
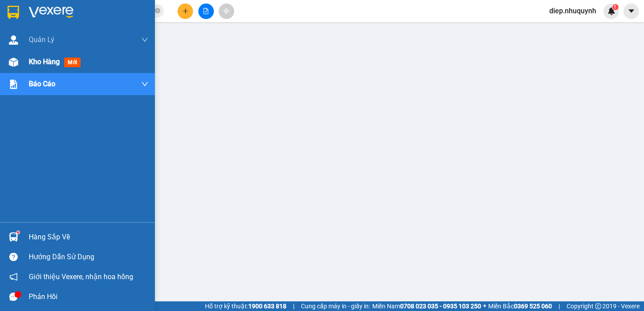
click at [35, 64] on span "Kho hàng" at bounding box center [44, 62] width 31 height 8
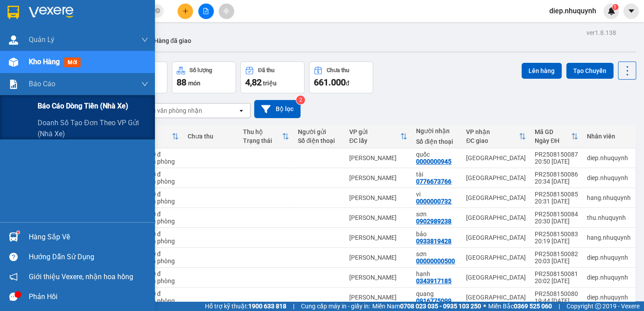
click at [77, 107] on span "Báo cáo dòng tiền (nhà xe)" at bounding box center [83, 105] width 91 height 11
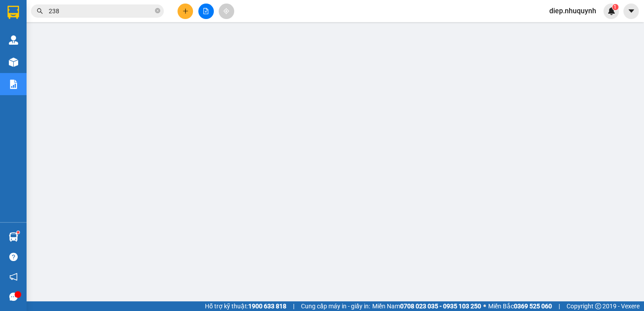
click at [587, 12] on span "diep.nhuquynh" at bounding box center [572, 10] width 61 height 11
click at [562, 26] on span "Đăng xuất" at bounding box center [576, 28] width 43 height 10
